Goal: Task Accomplishment & Management: Complete application form

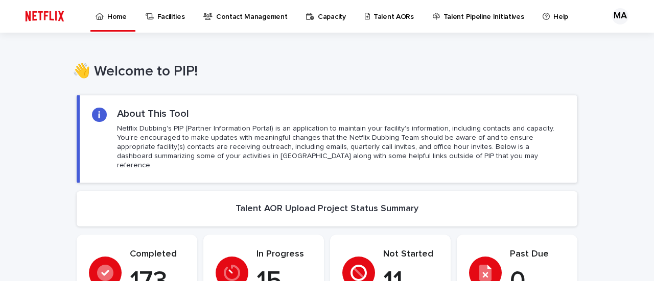
click at [385, 19] on p "Talent AORs" at bounding box center [393, 10] width 40 height 21
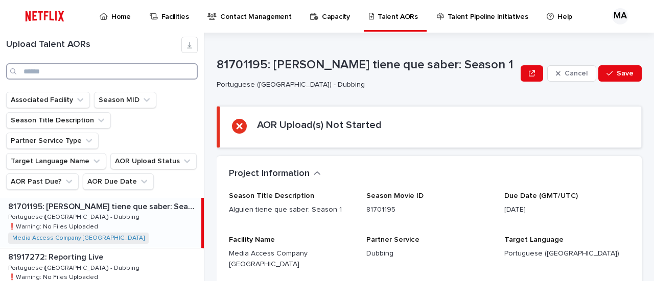
click at [40, 70] on input "Search" at bounding box center [101, 71] width 191 height 16
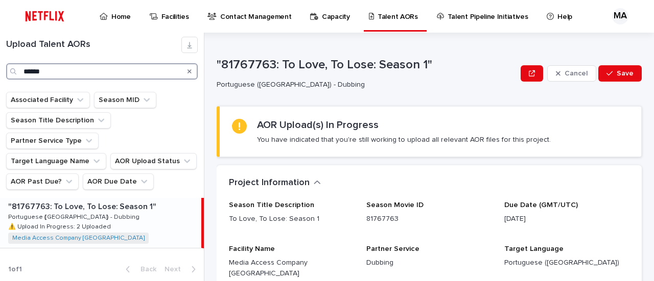
type input "******"
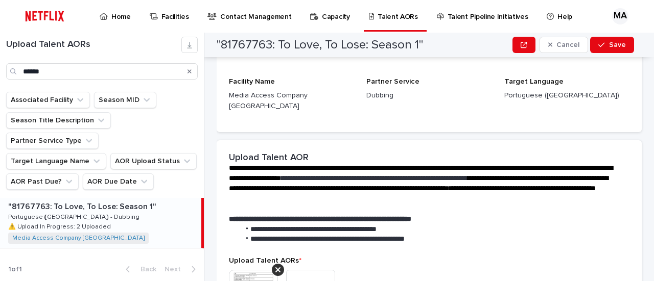
scroll to position [204, 0]
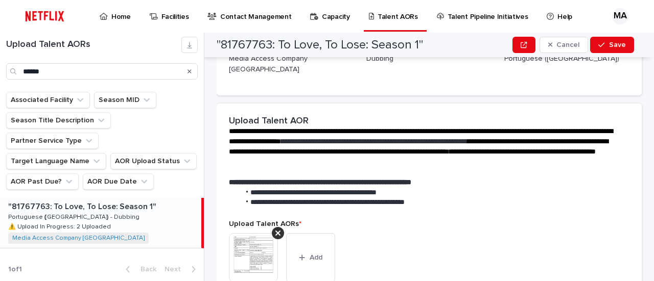
click at [247, 243] on img at bounding box center [253, 257] width 49 height 49
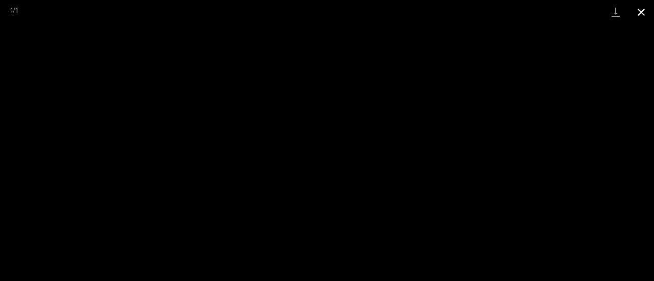
click at [641, 10] on button "Close gallery" at bounding box center [641, 12] width 26 height 24
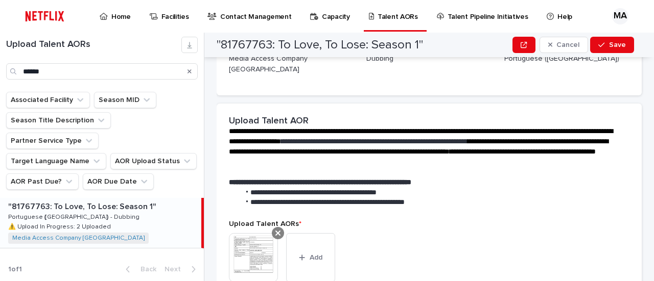
click at [277, 229] on icon at bounding box center [277, 233] width 5 height 8
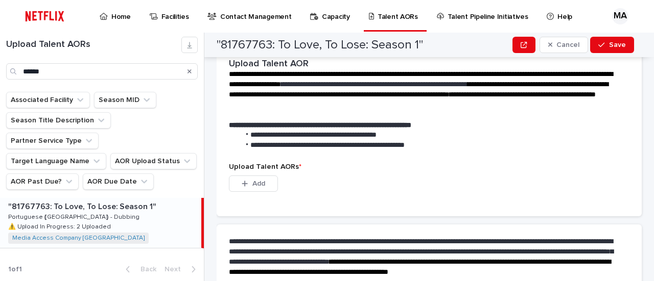
scroll to position [134, 0]
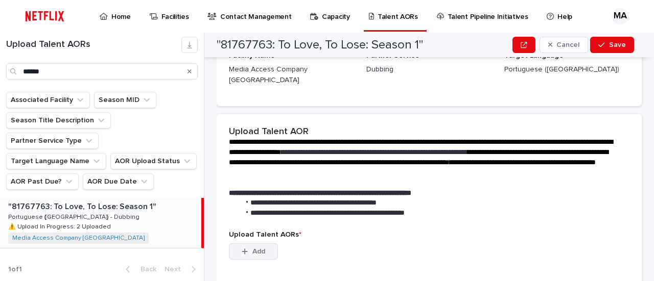
click at [252, 248] on span "Add" at bounding box center [258, 251] width 13 height 7
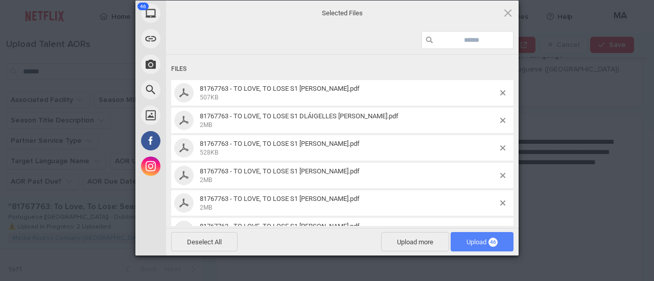
click at [474, 239] on span "Upload 46" at bounding box center [481, 242] width 31 height 8
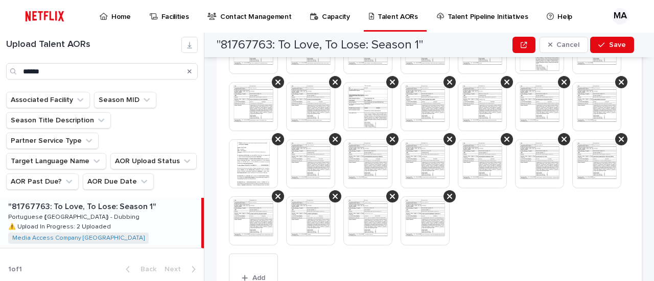
scroll to position [431, 0]
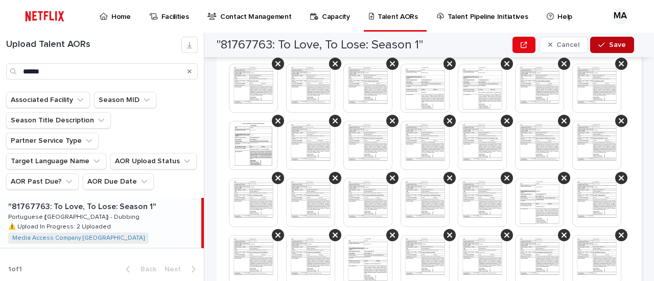
click at [606, 46] on div "button" at bounding box center [603, 44] width 10 height 7
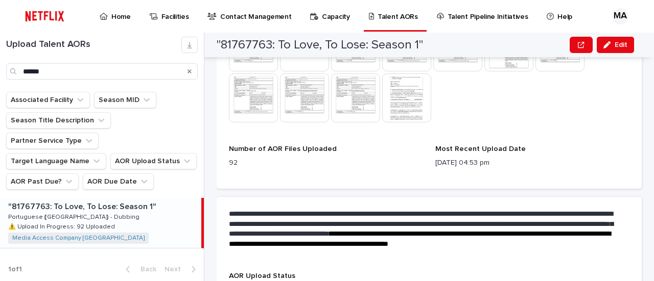
scroll to position [562, 0]
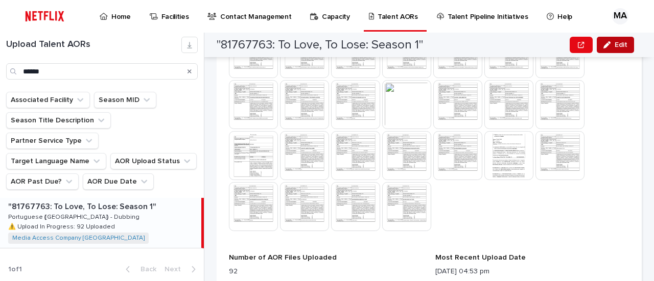
click at [626, 45] on span "Edit" at bounding box center [620, 44] width 13 height 7
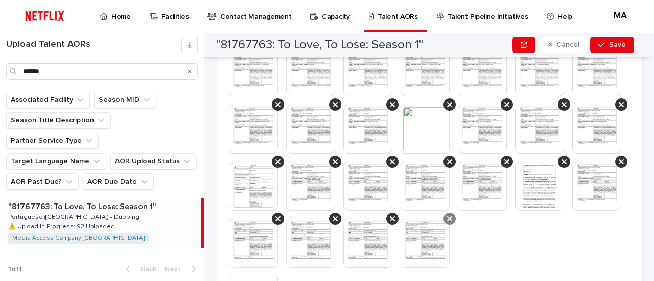
click at [447, 223] on icon at bounding box center [449, 219] width 5 height 8
click at [392, 223] on icon at bounding box center [392, 219] width 5 height 8
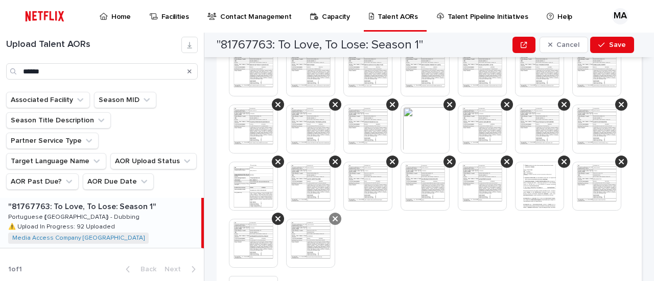
click at [334, 223] on icon at bounding box center [334, 219] width 5 height 8
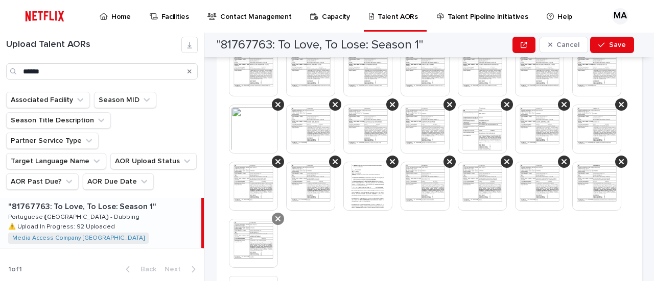
click at [276, 223] on icon at bounding box center [277, 219] width 5 height 8
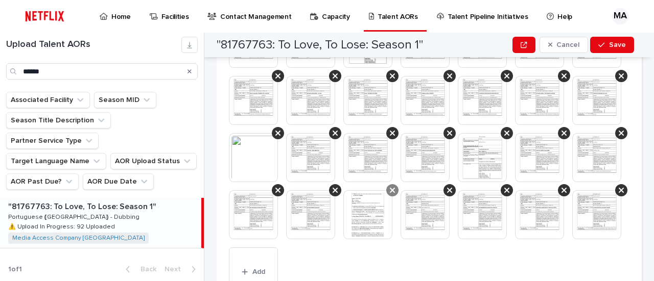
click at [332, 195] on icon at bounding box center [334, 190] width 5 height 8
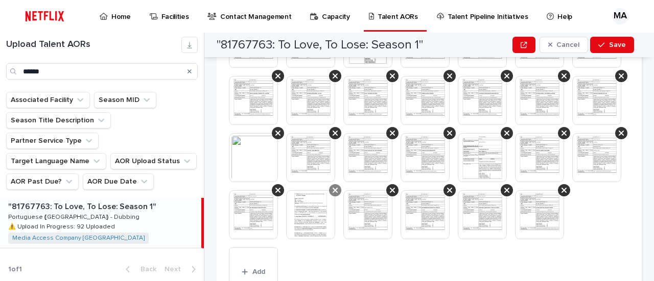
click at [332, 195] on icon at bounding box center [334, 190] width 5 height 8
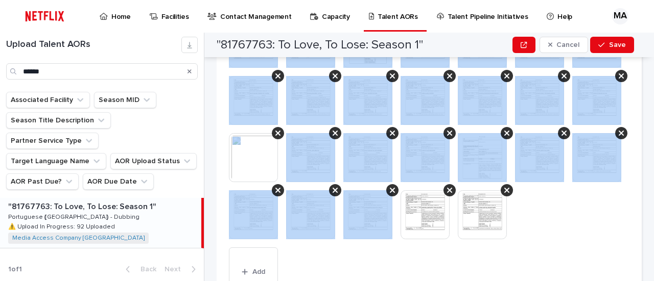
click at [332, 195] on icon at bounding box center [334, 190] width 5 height 8
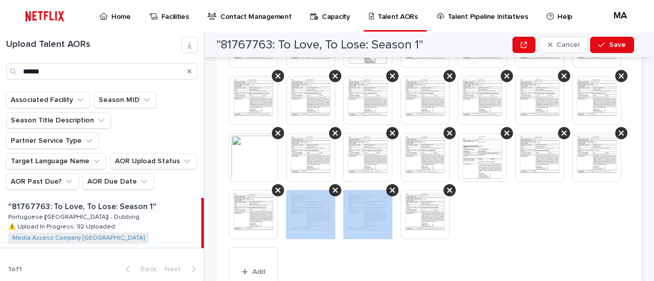
click at [332, 195] on icon at bounding box center [334, 190] width 5 height 8
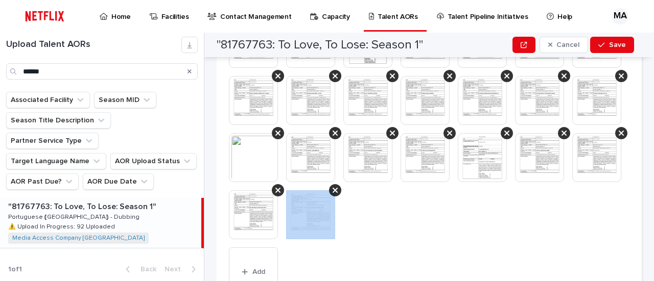
click at [332, 195] on icon at bounding box center [334, 190] width 5 height 8
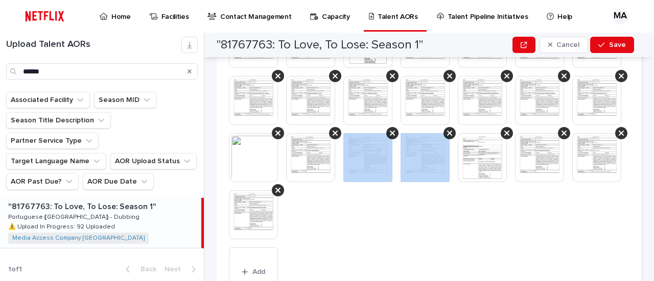
scroll to position [504, 0]
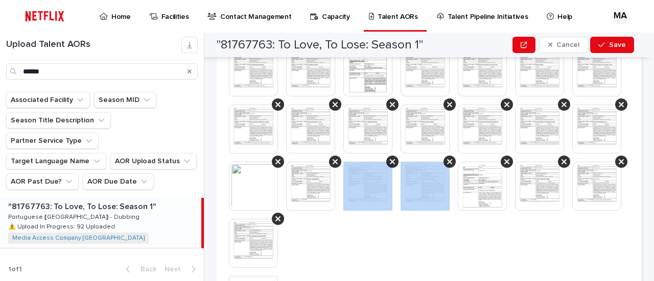
click at [343, 211] on div at bounding box center [371, 186] width 57 height 49
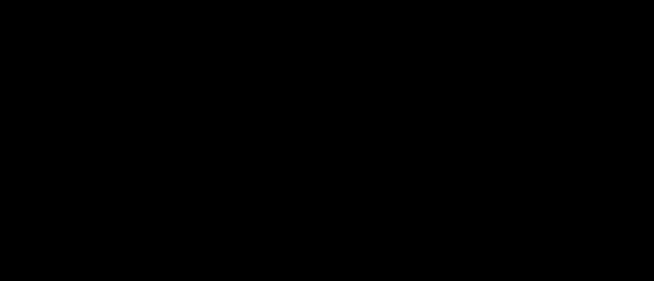
click at [280, 235] on div "1 / 36" at bounding box center [327, 140] width 654 height 281
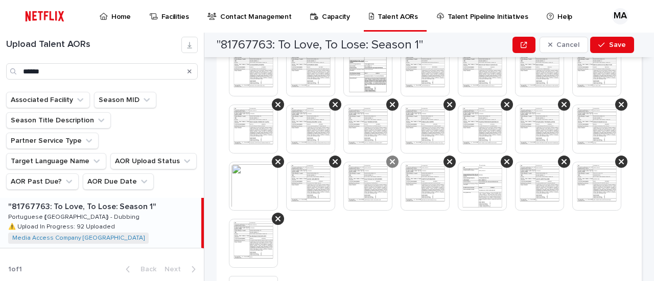
click at [390, 166] on icon at bounding box center [392, 162] width 5 height 8
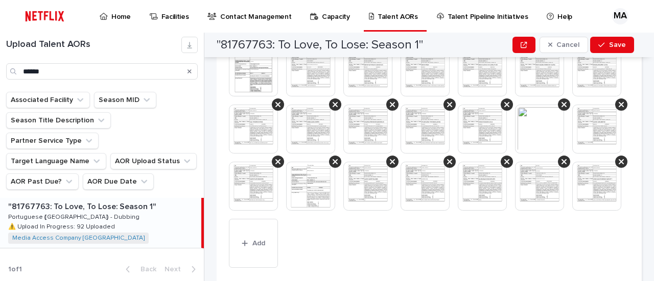
click at [390, 166] on icon at bounding box center [392, 162] width 5 height 8
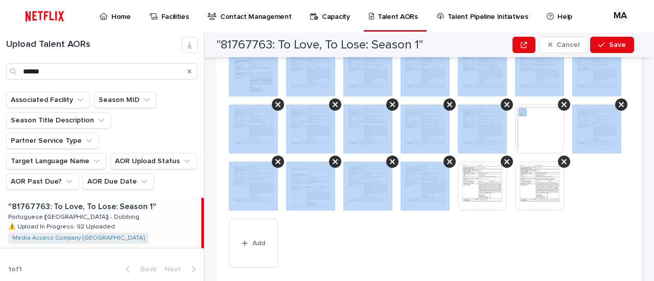
click at [390, 166] on icon at bounding box center [392, 162] width 5 height 8
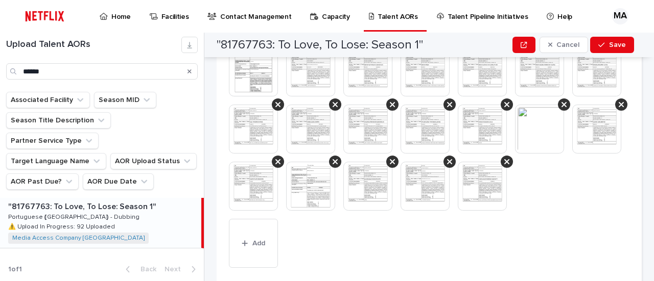
click at [390, 166] on icon at bounding box center [392, 162] width 5 height 8
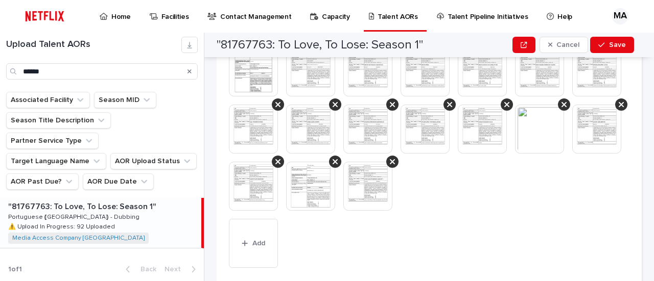
click at [390, 166] on icon at bounding box center [392, 162] width 5 height 8
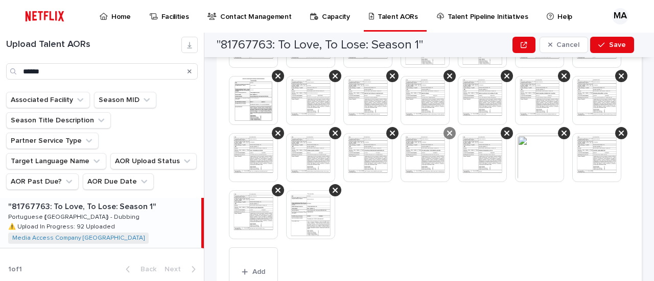
click at [447, 137] on icon at bounding box center [449, 133] width 5 height 8
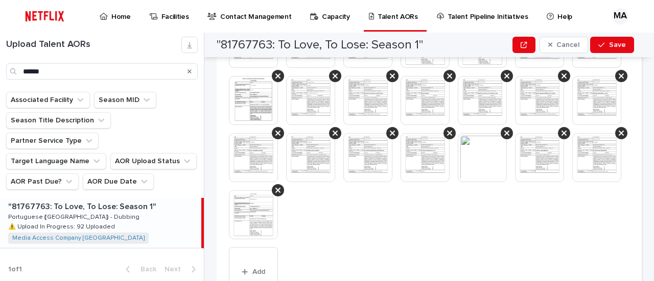
click at [447, 137] on icon at bounding box center [449, 133] width 5 height 8
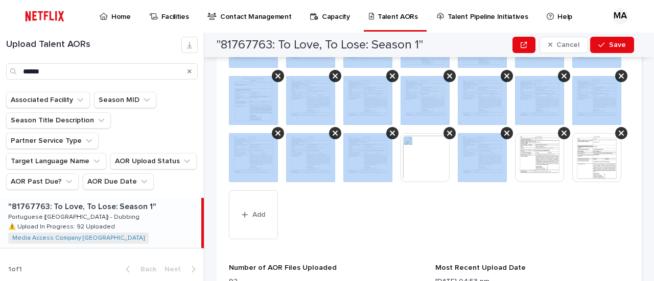
click at [447, 137] on icon at bounding box center [449, 133] width 5 height 8
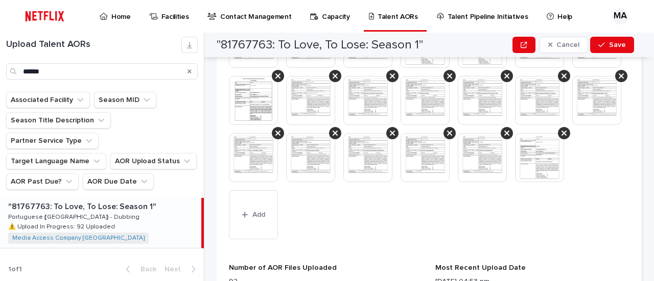
click at [447, 137] on icon at bounding box center [449, 133] width 5 height 8
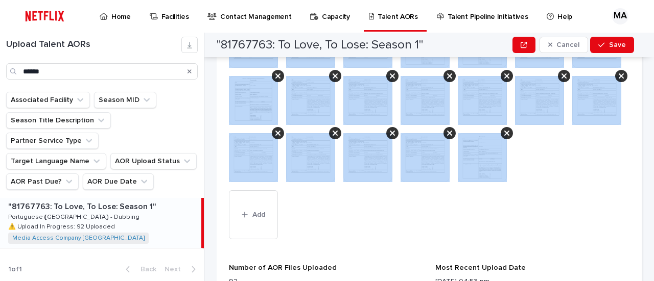
click at [447, 137] on icon at bounding box center [449, 133] width 5 height 8
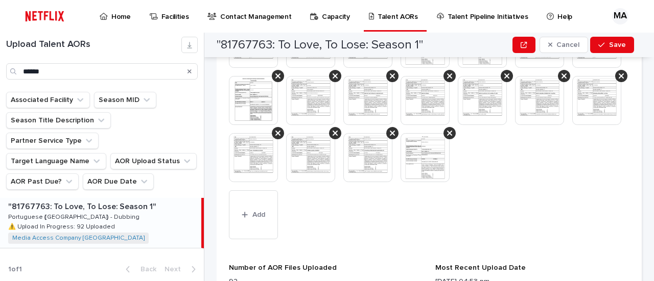
click at [447, 137] on icon at bounding box center [449, 133] width 5 height 8
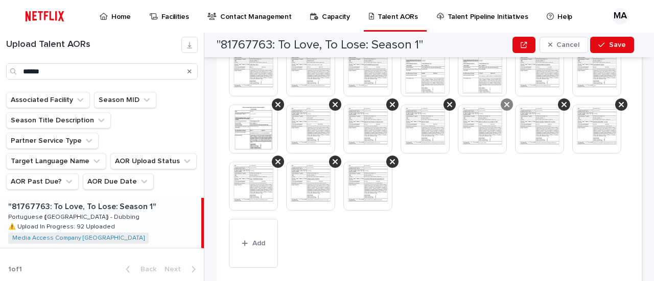
click at [504, 109] on icon at bounding box center [506, 105] width 5 height 8
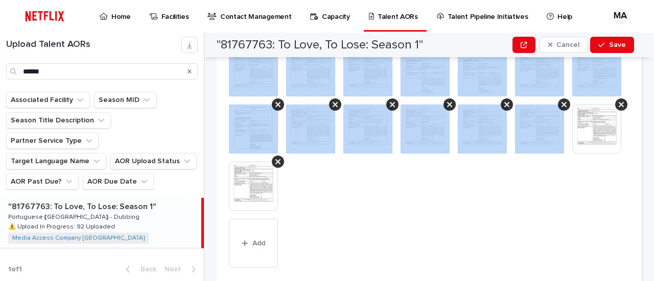
click at [504, 109] on icon at bounding box center [506, 105] width 5 height 8
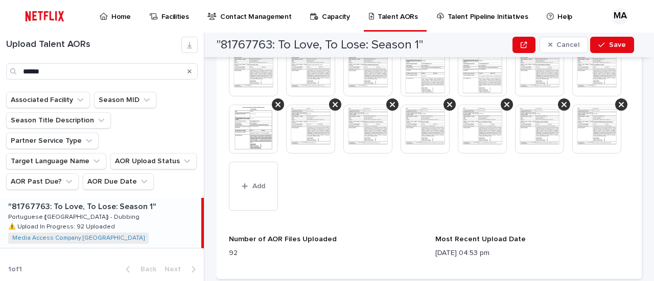
click at [504, 109] on icon at bounding box center [506, 105] width 5 height 8
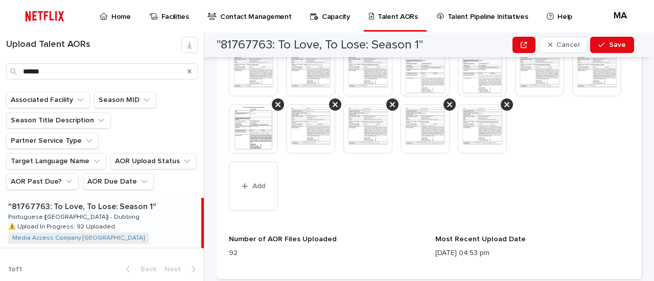
click at [504, 109] on icon at bounding box center [506, 105] width 5 height 8
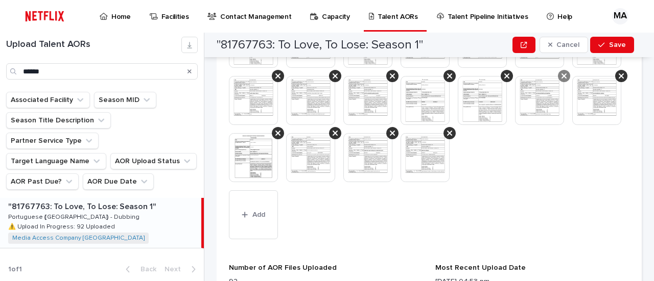
click at [561, 80] on icon at bounding box center [563, 76] width 5 height 8
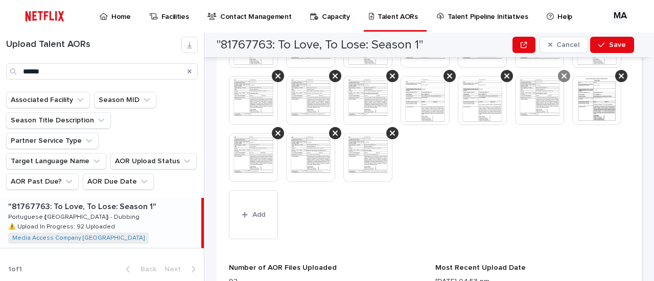
click at [561, 80] on icon at bounding box center [563, 76] width 5 height 8
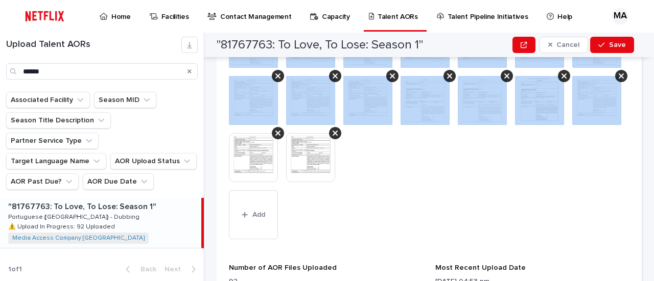
click at [561, 80] on icon at bounding box center [563, 76] width 5 height 8
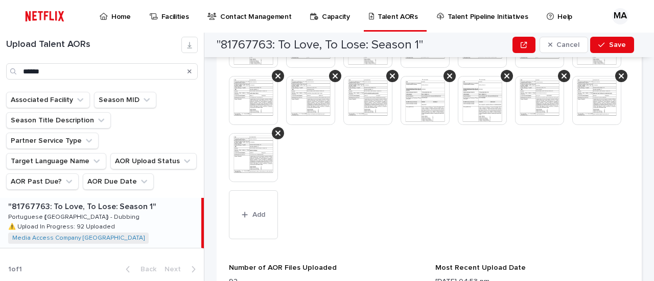
click at [561, 80] on icon at bounding box center [563, 76] width 5 height 8
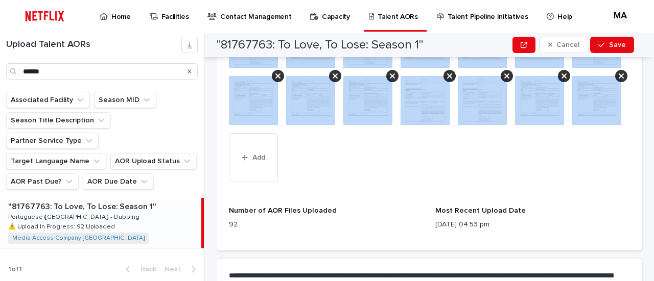
click at [561, 80] on icon at bounding box center [563, 76] width 5 height 8
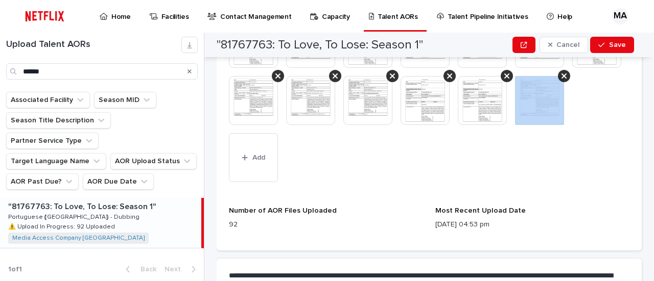
click at [561, 80] on icon at bounding box center [563, 76] width 5 height 8
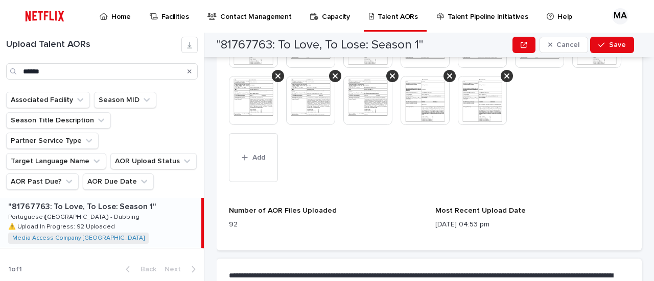
scroll to position [390, 0]
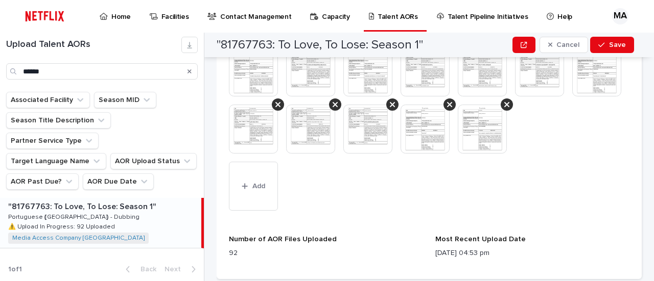
click at [618, 50] on icon at bounding box center [620, 47] width 5 height 5
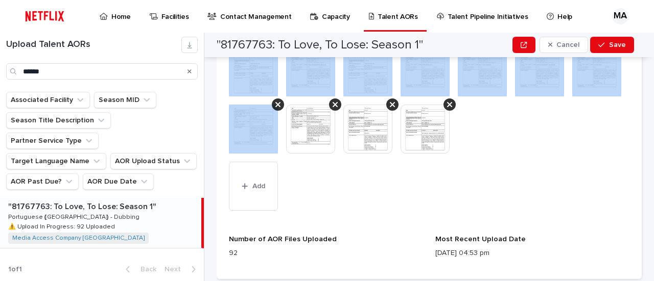
click at [618, 50] on icon at bounding box center [620, 47] width 5 height 5
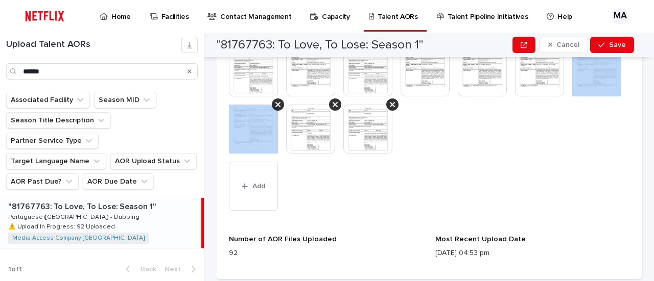
click at [618, 50] on icon at bounding box center [620, 47] width 5 height 5
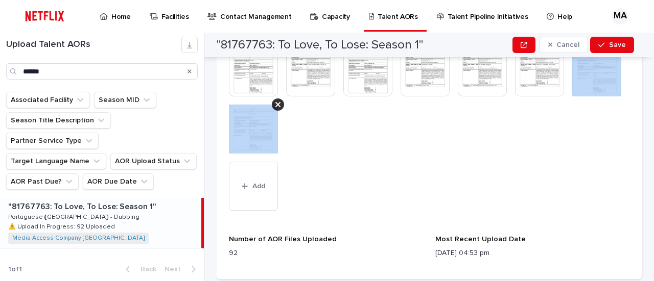
click at [618, 50] on icon at bounding box center [620, 47] width 5 height 5
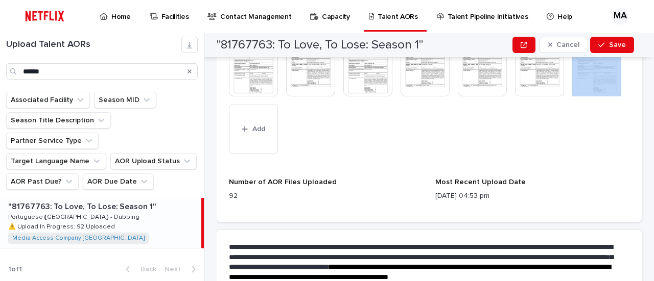
click at [618, 50] on icon at bounding box center [620, 47] width 5 height 5
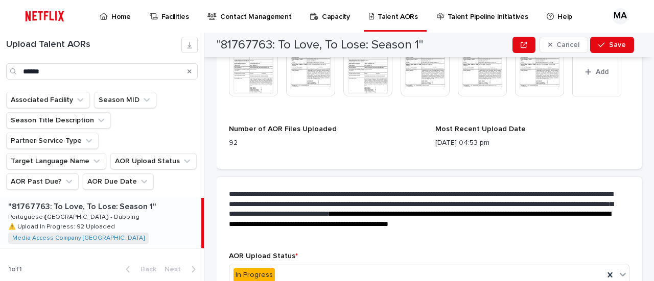
scroll to position [335, 0]
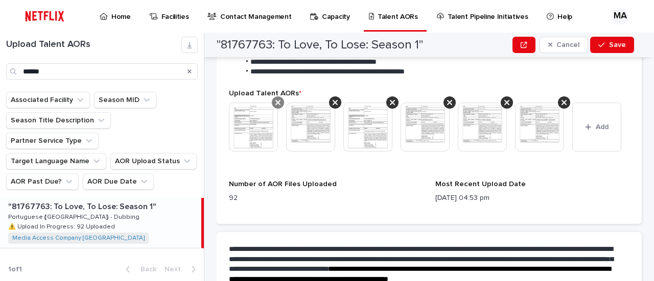
click at [277, 100] on icon at bounding box center [277, 102] width 5 height 5
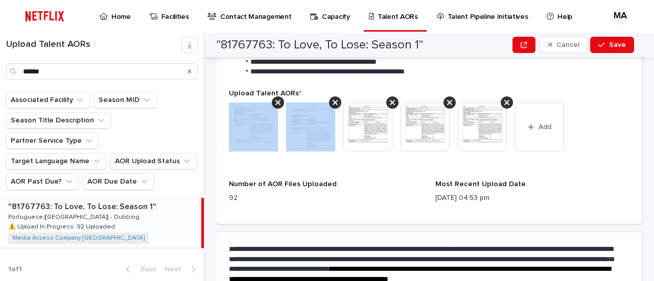
click at [277, 100] on icon at bounding box center [277, 102] width 5 height 5
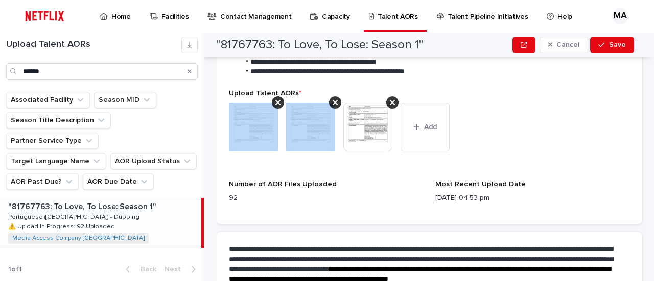
click at [277, 100] on icon at bounding box center [277, 102] width 5 height 5
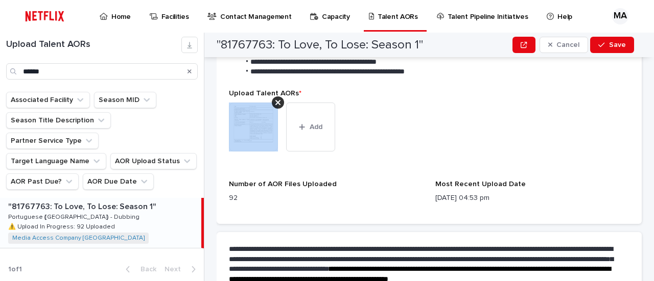
click at [277, 100] on icon at bounding box center [277, 102] width 5 height 5
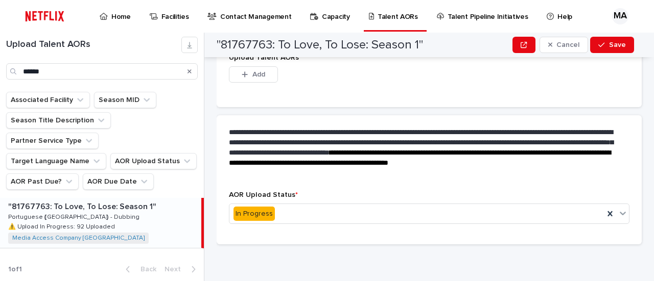
scroll to position [265, 0]
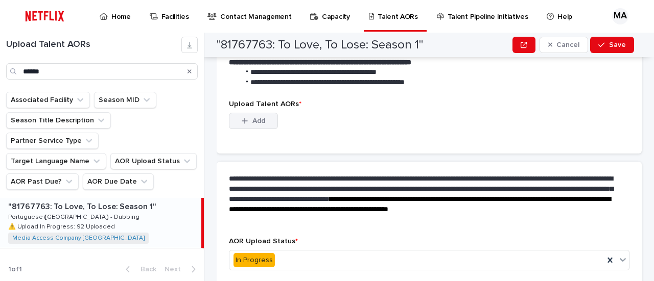
click at [260, 117] on span "Add" at bounding box center [258, 120] width 13 height 7
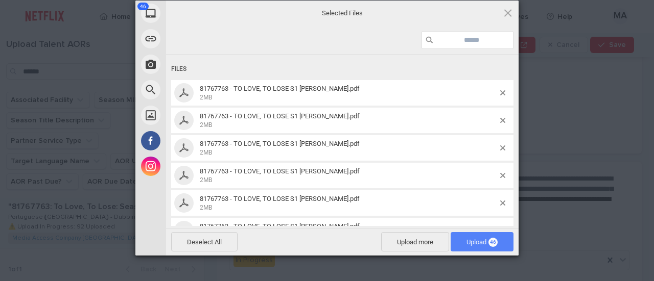
click at [466, 239] on span "Upload 46" at bounding box center [481, 242] width 31 height 8
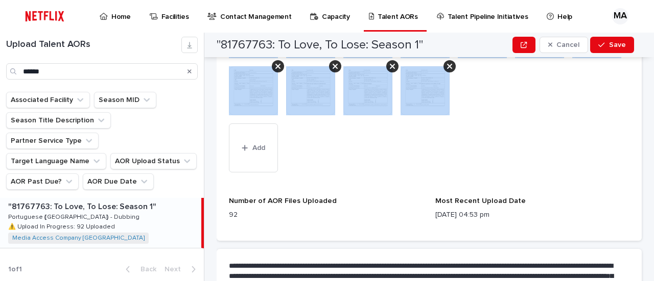
scroll to position [715, 0]
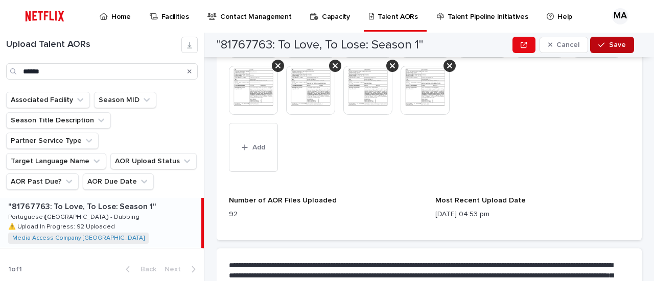
click at [608, 45] on div "button" at bounding box center [603, 44] width 10 height 7
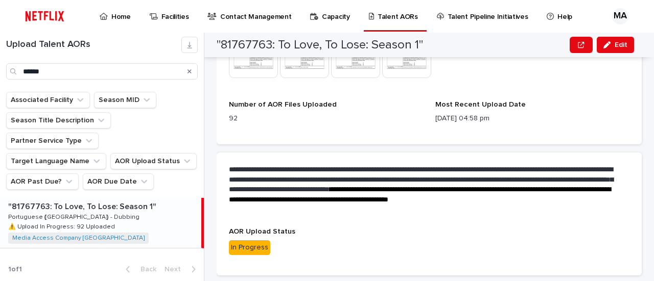
scroll to position [735, 0]
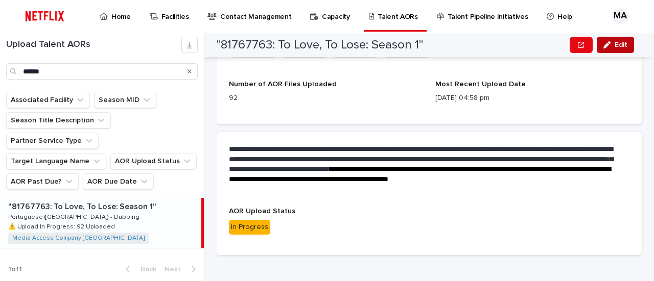
click at [619, 44] on span "Edit" at bounding box center [620, 44] width 13 height 7
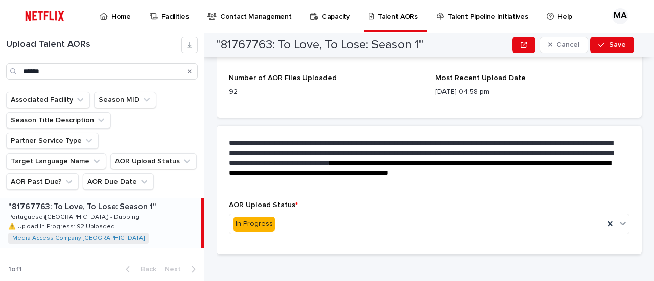
scroll to position [888, 0]
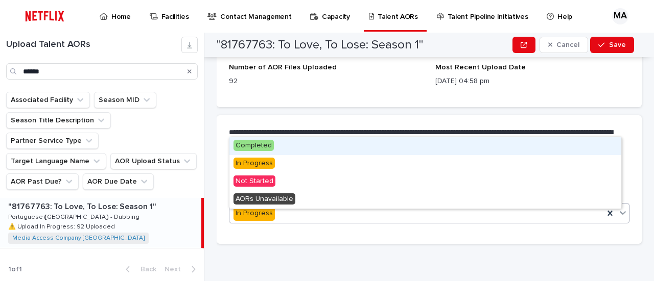
click at [617, 218] on icon at bounding box center [622, 213] width 10 height 10
click at [274, 145] on div "Completed" at bounding box center [425, 146] width 392 height 18
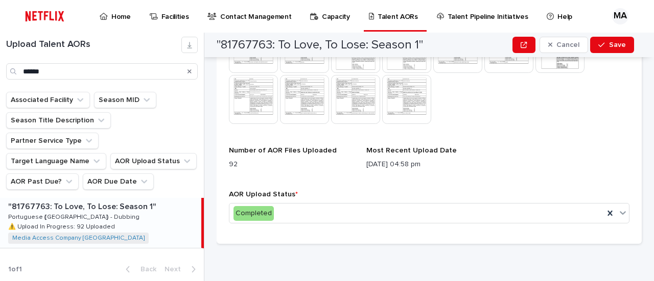
scroll to position [616, 0]
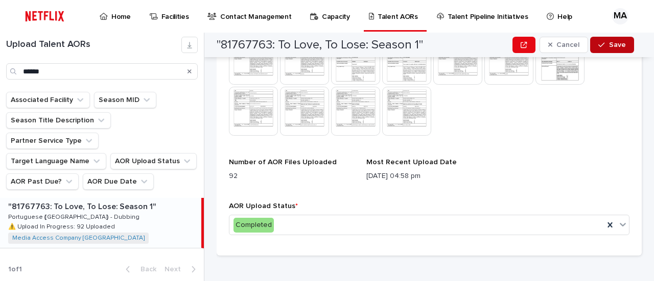
click at [611, 44] on span "Save" at bounding box center [617, 44] width 17 height 7
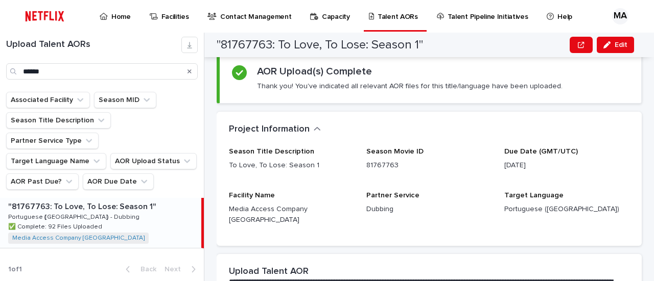
scroll to position [0, 0]
